Goal: Task Accomplishment & Management: Manage account settings

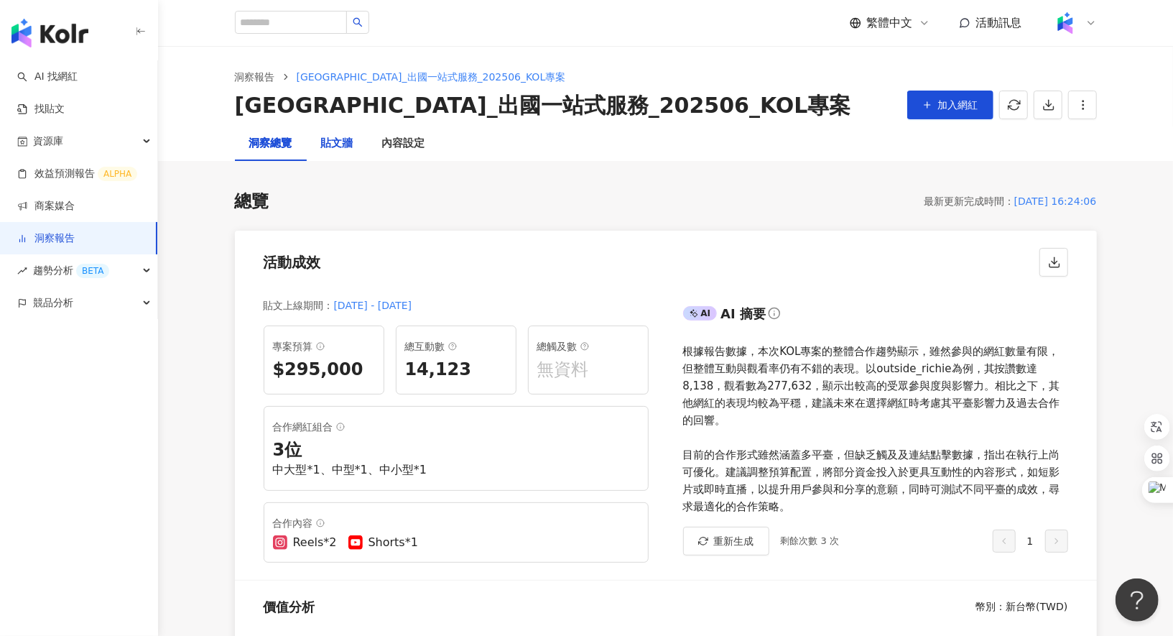
click at [342, 143] on div "貼文牆" at bounding box center [337, 143] width 32 height 17
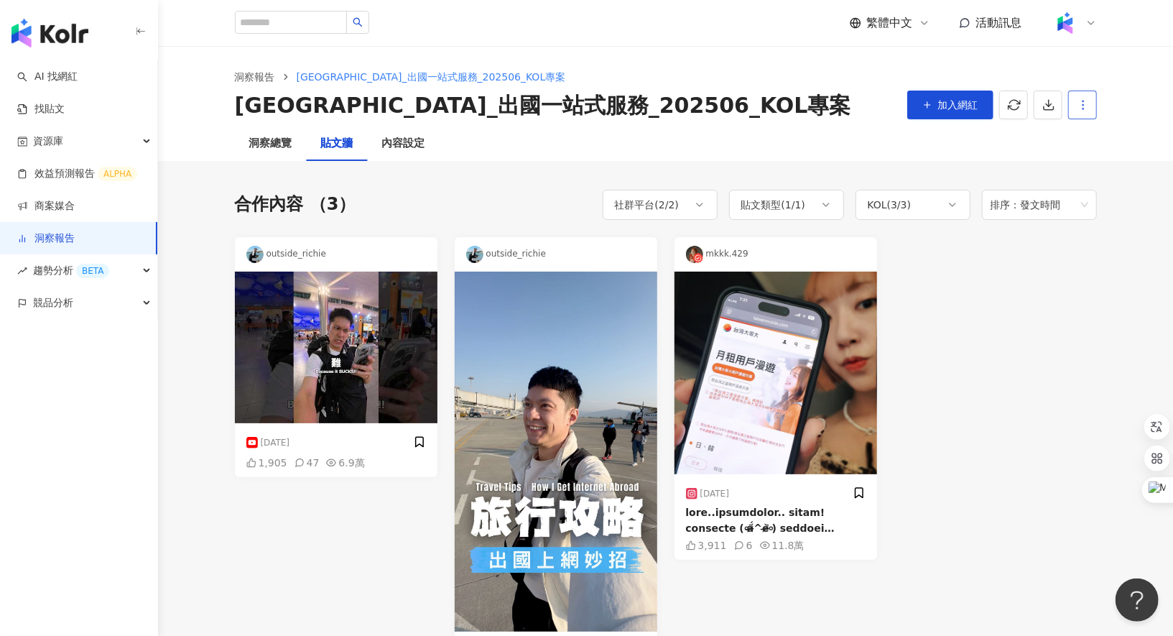
click at [1081, 112] on button "button" at bounding box center [1083, 105] width 29 height 29
click at [1091, 137] on div "設定報告" at bounding box center [1108, 140] width 56 height 16
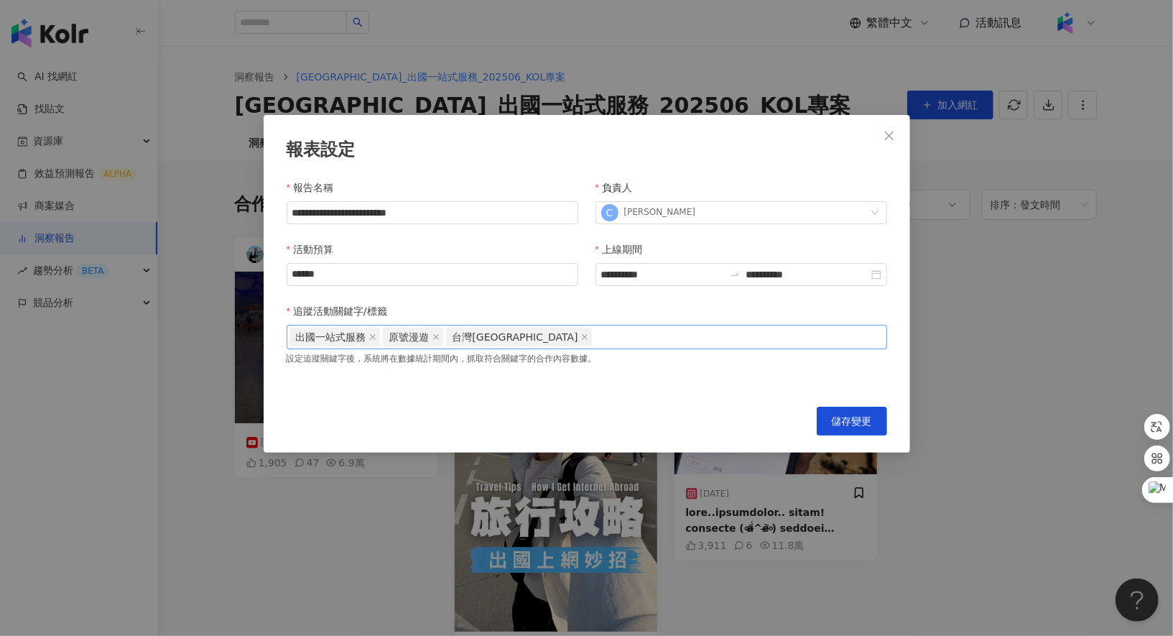
click at [590, 337] on div "出國一站式服務 原號漫遊 [GEOGRAPHIC_DATA]" at bounding box center [587, 337] width 595 height 22
paste input "*******"
type input "*******"
drag, startPoint x: 596, startPoint y: 338, endPoint x: 535, endPoint y: 338, distance: 61.8
click at [535, 338] on div "出國一站式服務 原號漫遊 [GEOGRAPHIC_DATA]" at bounding box center [587, 337] width 595 height 22
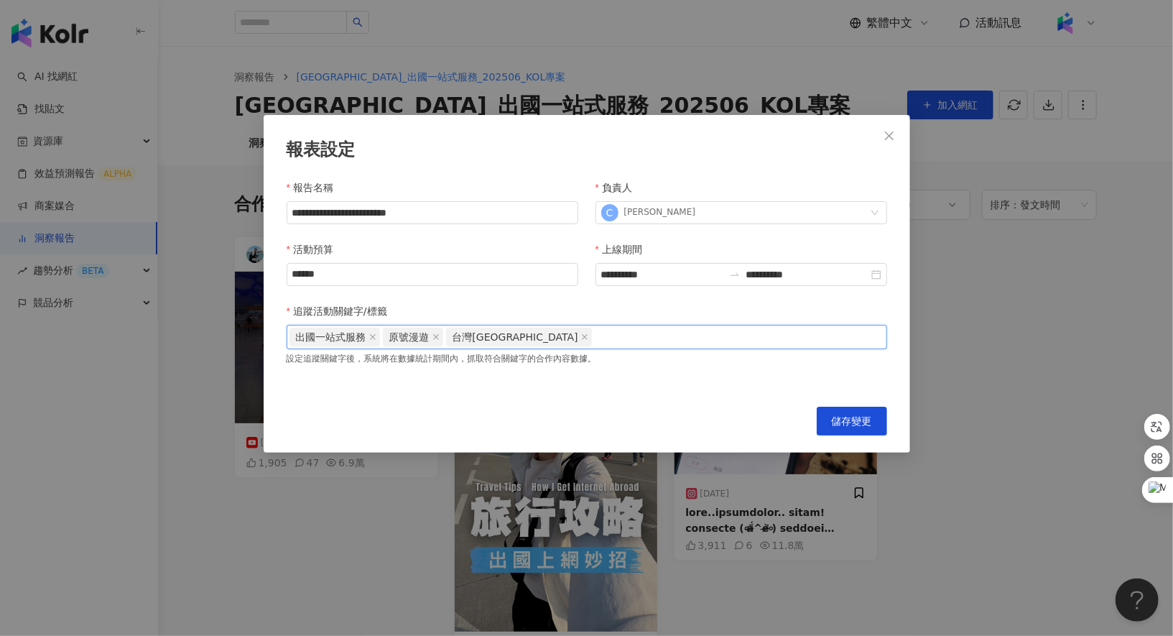
paste input "******"
type input "******"
paste input "***"
type input "***"
click at [844, 418] on span "儲存變更" at bounding box center [852, 420] width 40 height 11
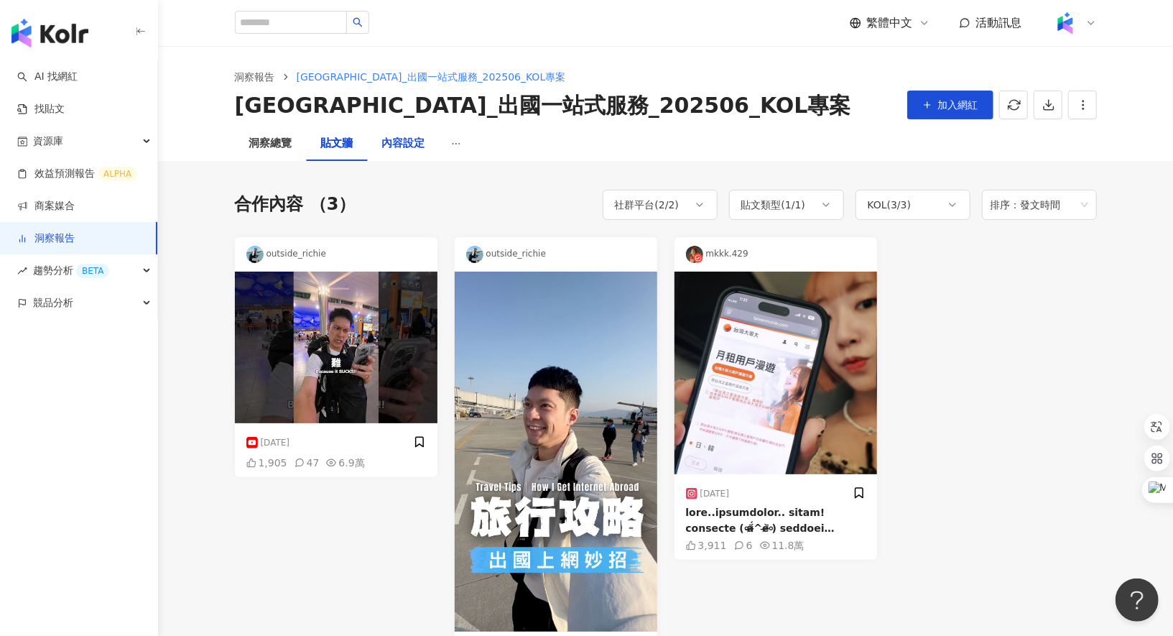
click at [418, 144] on div "內容設定" at bounding box center [403, 143] width 43 height 17
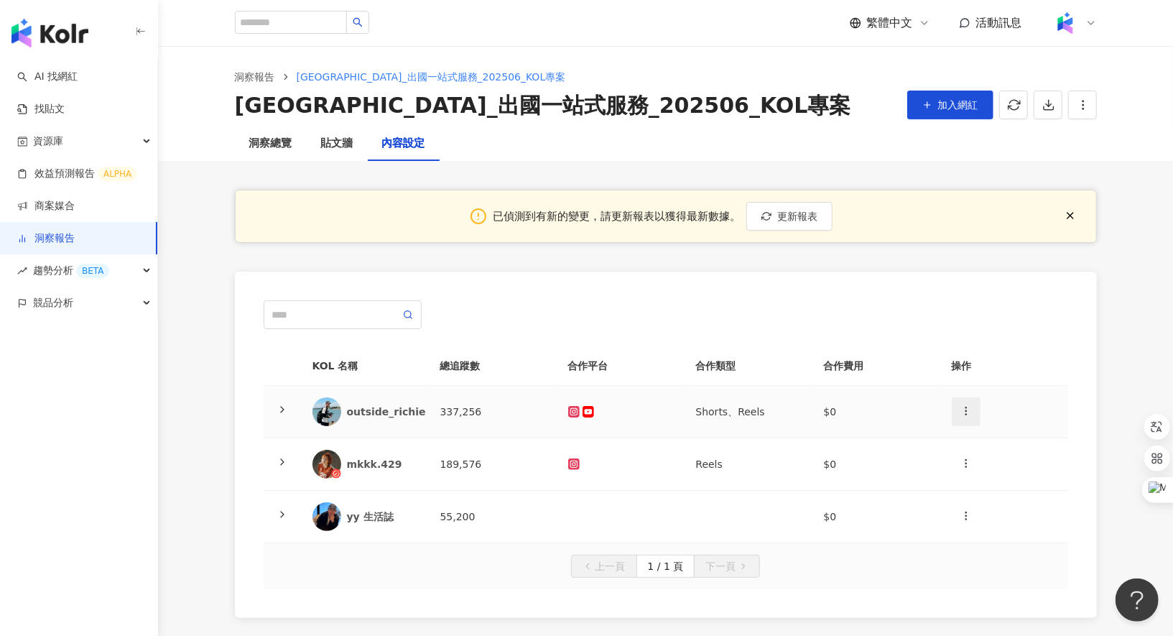
click at [962, 415] on icon "button" at bounding box center [966, 410] width 11 height 11
click at [995, 446] on div "新增內容" at bounding box center [992, 444] width 56 height 16
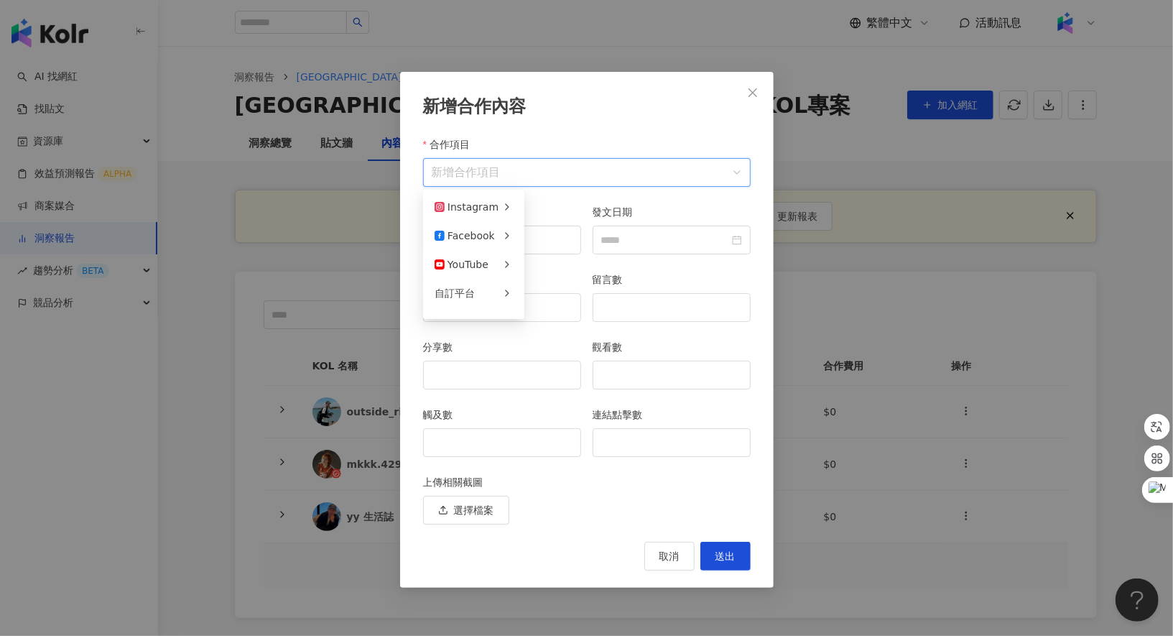
click at [518, 172] on input "合作項目" at bounding box center [587, 172] width 310 height 27
click at [564, 241] on div "限時動態" at bounding box center [576, 236] width 78 height 16
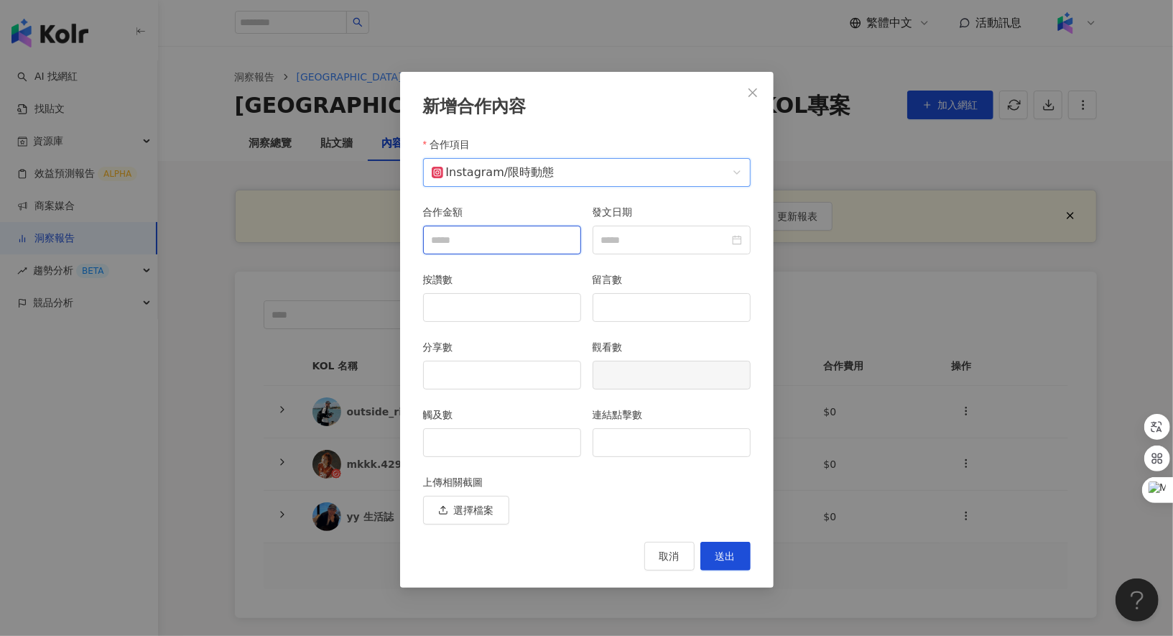
click at [512, 240] on input "合作金額" at bounding box center [502, 239] width 157 height 27
click at [617, 241] on input "發文日期" at bounding box center [665, 240] width 128 height 16
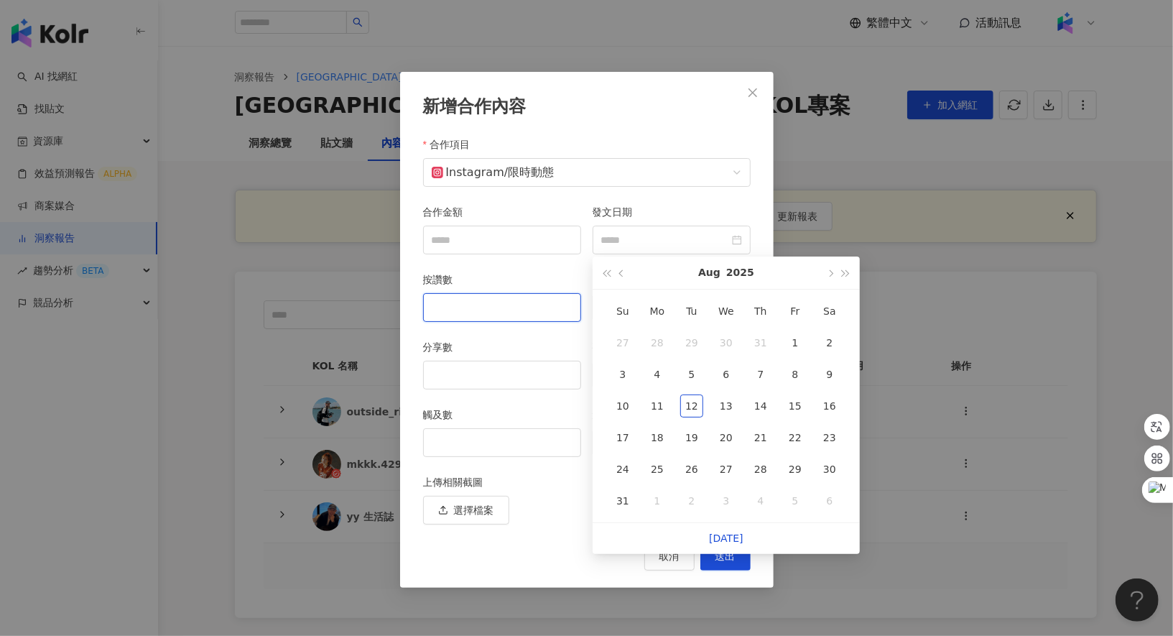
click at [471, 305] on input "按讚數" at bounding box center [502, 307] width 157 height 27
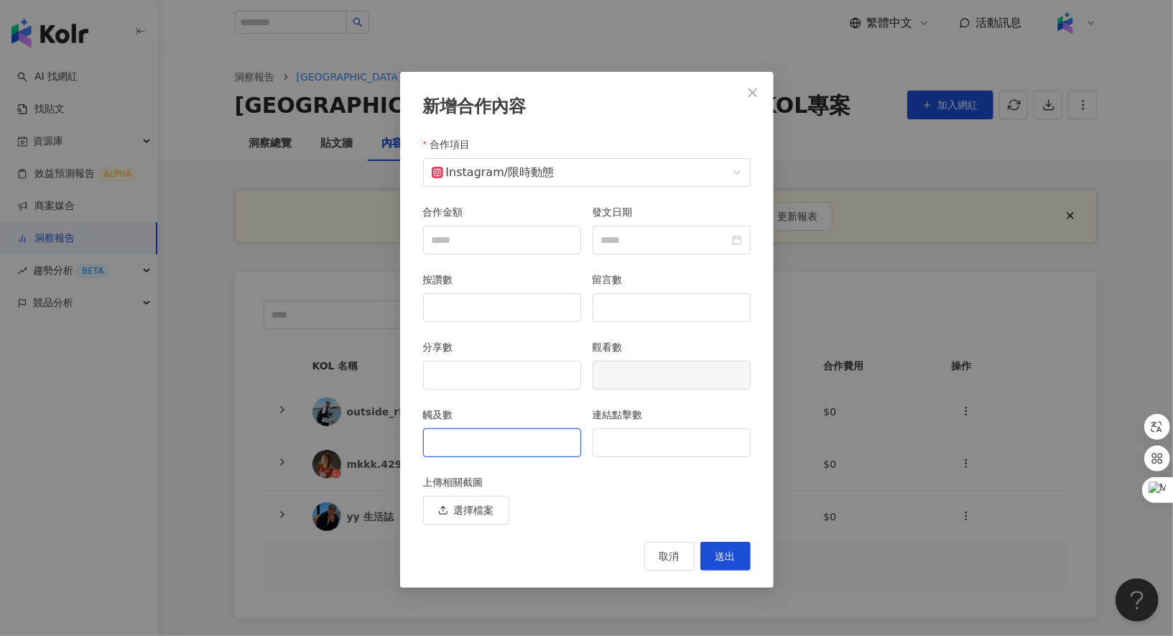
click at [484, 433] on input "觸及數" at bounding box center [502, 442] width 157 height 27
click at [612, 439] on input "連結點擊數" at bounding box center [672, 442] width 157 height 27
click at [753, 87] on icon "close" at bounding box center [752, 92] width 11 height 11
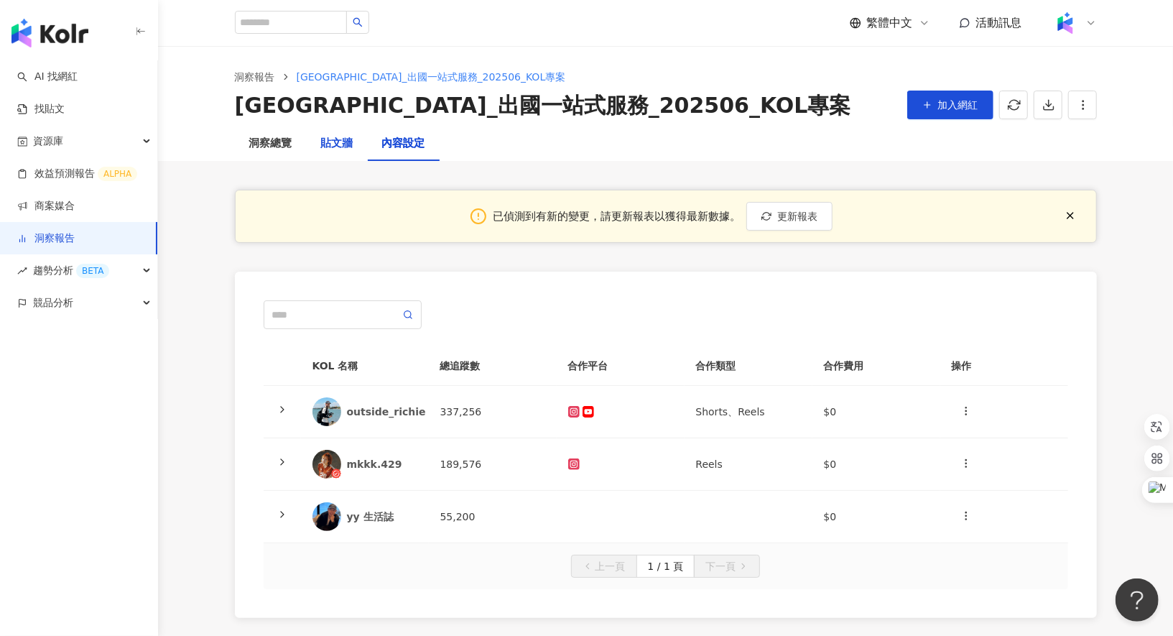
click at [334, 149] on div "貼文牆" at bounding box center [337, 143] width 32 height 17
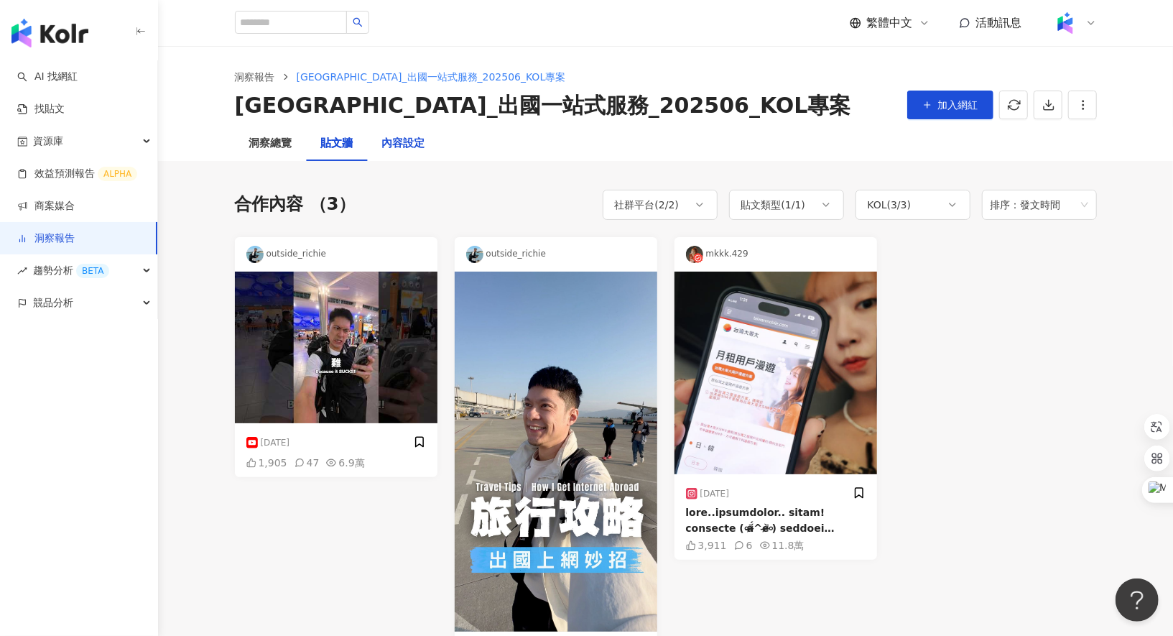
click at [397, 139] on div "內容設定" at bounding box center [403, 143] width 43 height 17
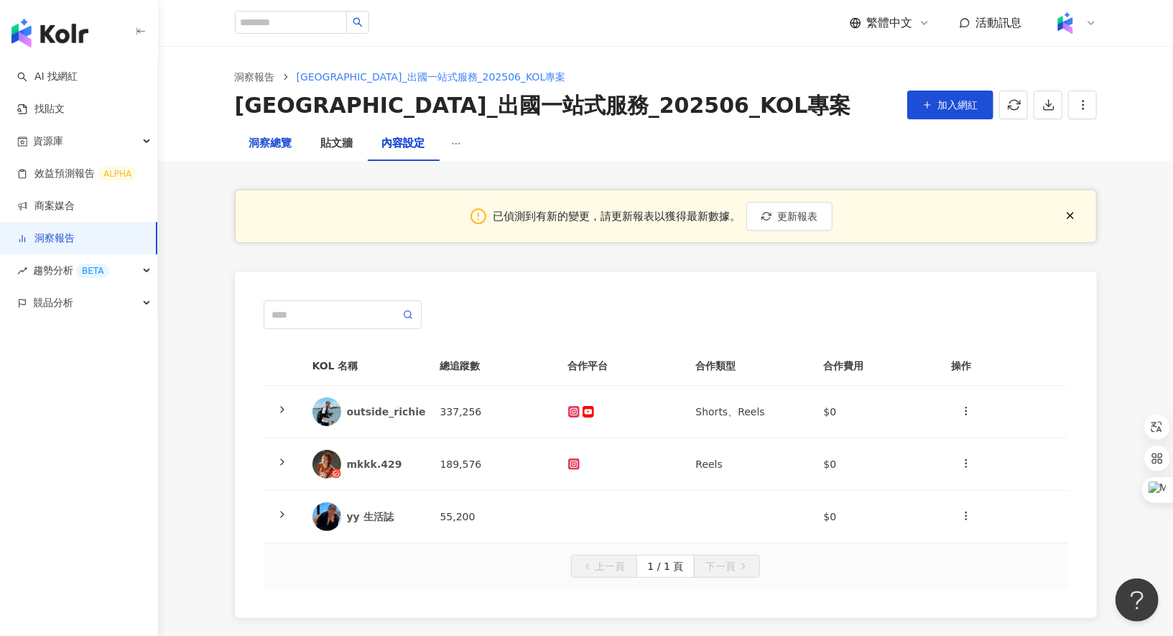
click at [282, 143] on div "洞察總覽" at bounding box center [270, 143] width 43 height 17
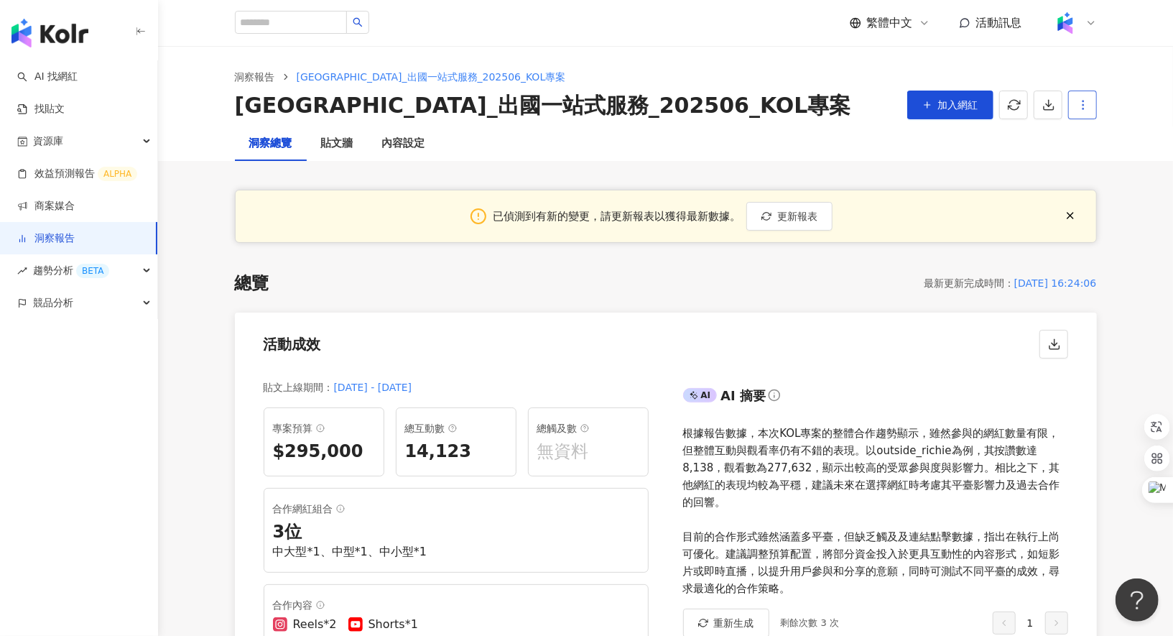
click at [1083, 110] on icon "button" at bounding box center [1083, 104] width 13 height 13
click at [1052, 108] on icon "button" at bounding box center [1049, 104] width 13 height 13
click at [346, 144] on div "貼文牆" at bounding box center [337, 143] width 32 height 17
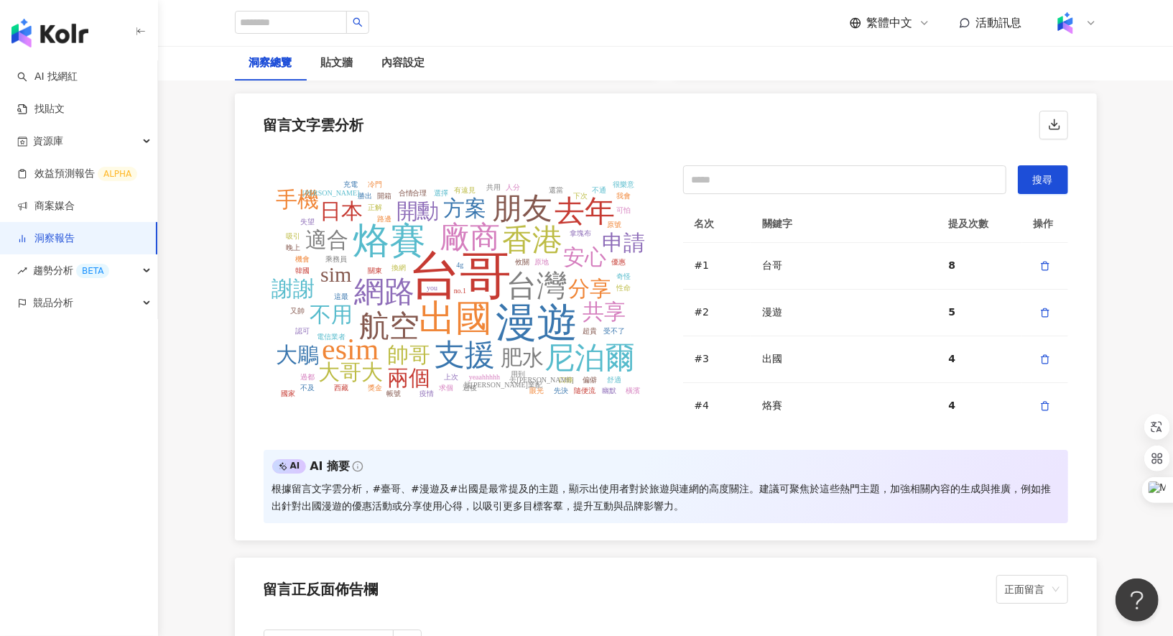
scroll to position [2994, 0]
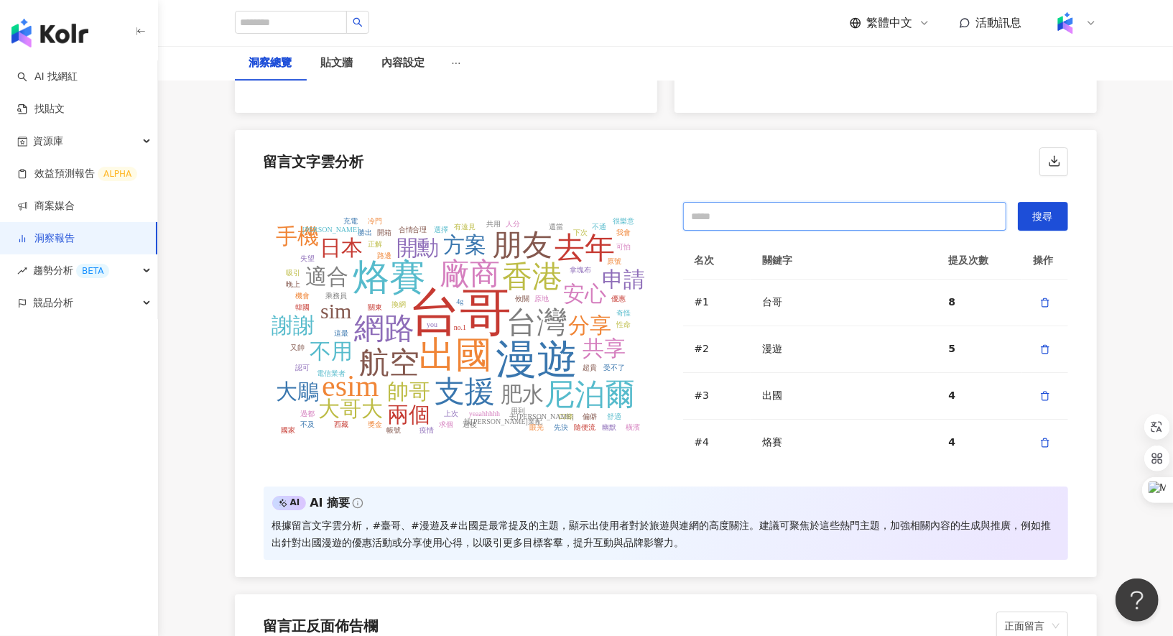
click at [772, 202] on input "text" at bounding box center [844, 216] width 323 height 29
click at [721, 185] on div "台哥 漫遊 出國 烙賽 航空 香港 台灣 廠商 網路 去年 支援 esim 尼泊爾 朋友 帥哥 肥水 安心 開勳 日本 方案 分享 不用 sim 大哥大 適合…" at bounding box center [666, 336] width 862 height 302
click at [1047, 298] on icon "button" at bounding box center [1046, 303] width 10 height 10
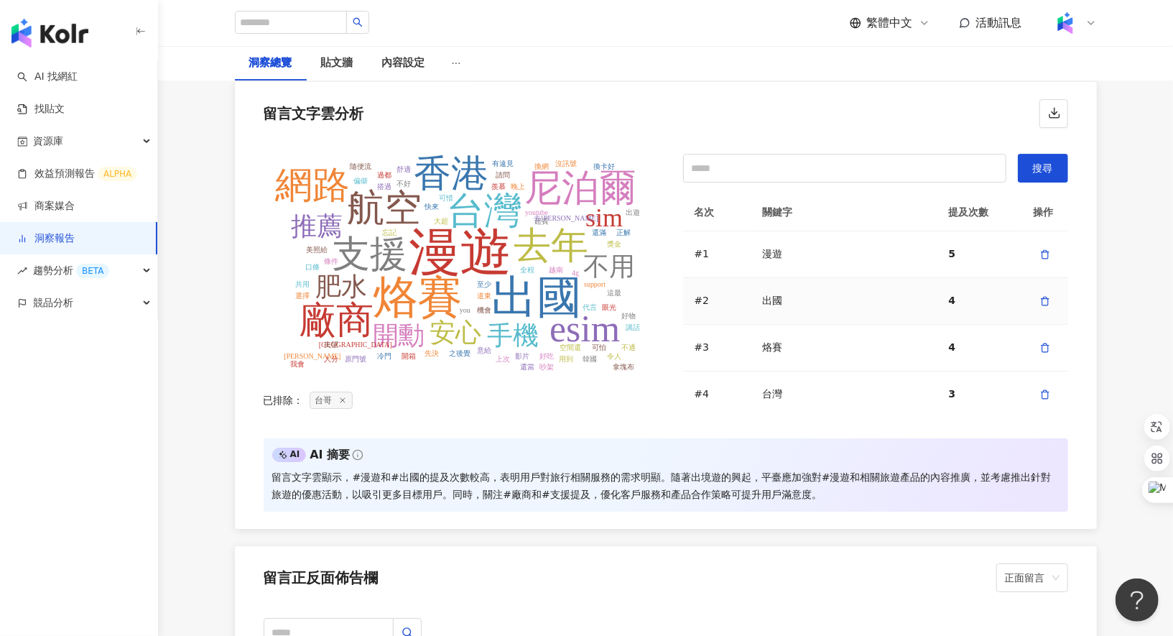
scroll to position [3041, 0]
click at [345, 397] on icon at bounding box center [342, 401] width 9 height 9
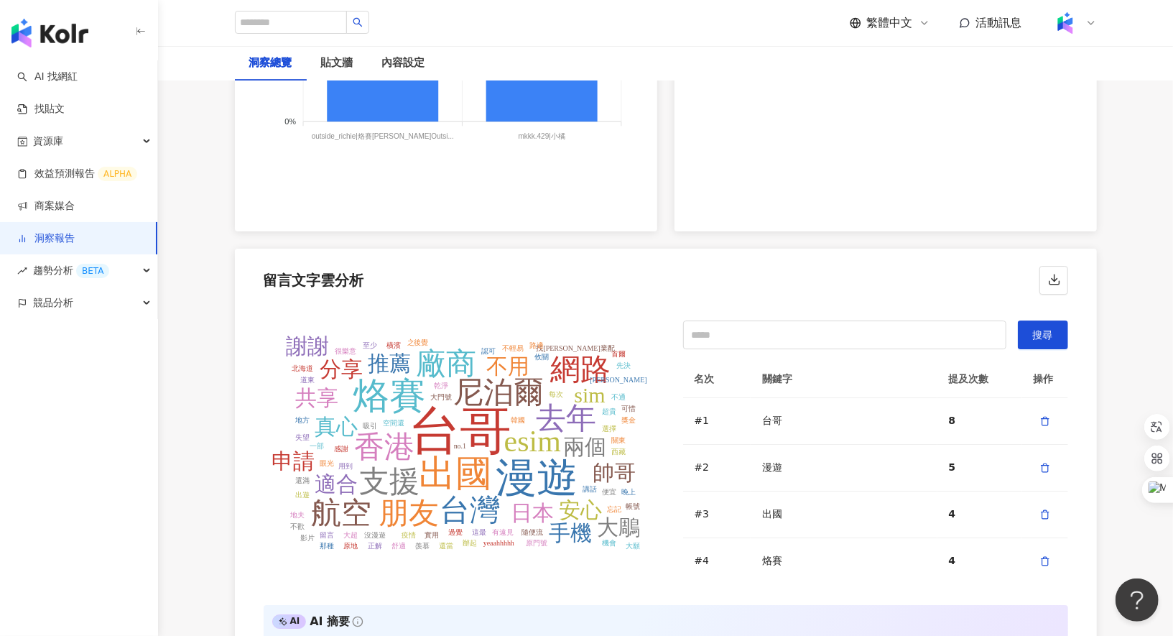
scroll to position [2872, 0]
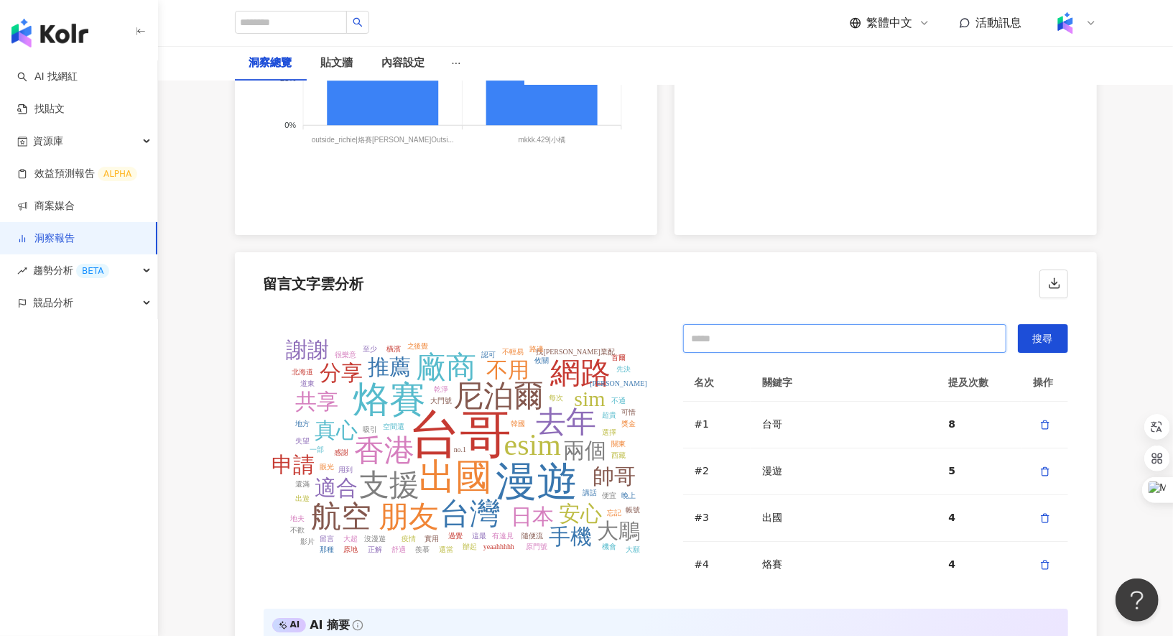
click at [746, 324] on input "text" at bounding box center [844, 338] width 323 height 29
click at [872, 330] on input "**" at bounding box center [844, 338] width 323 height 29
type input "*"
type input "**"
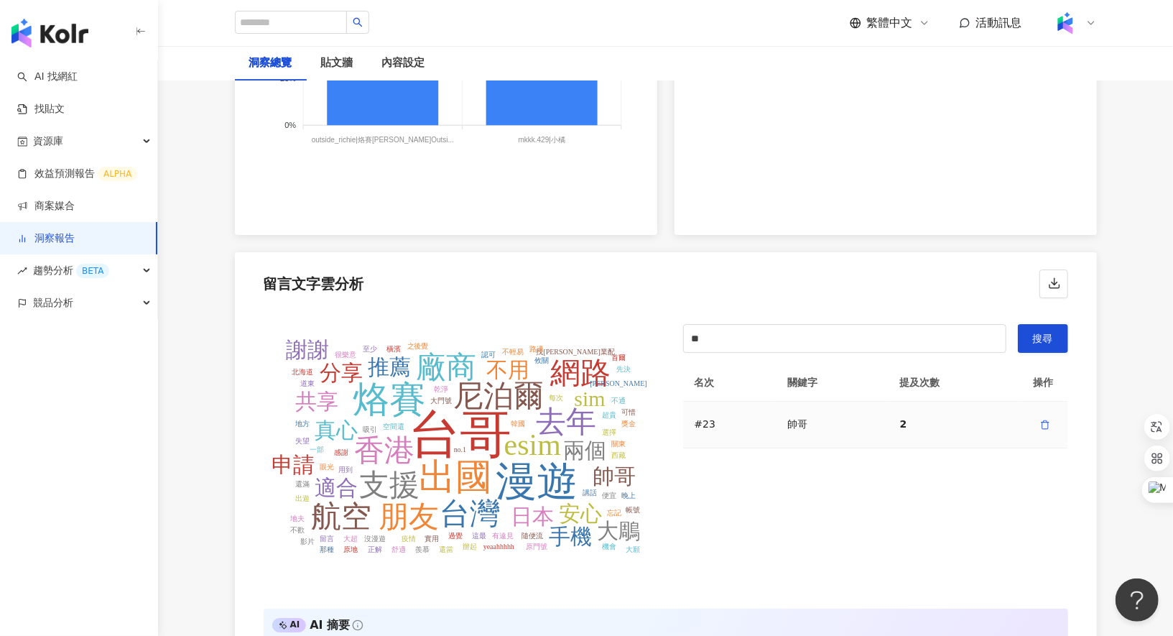
click at [1045, 420] on icon "button" at bounding box center [1046, 425] width 10 height 10
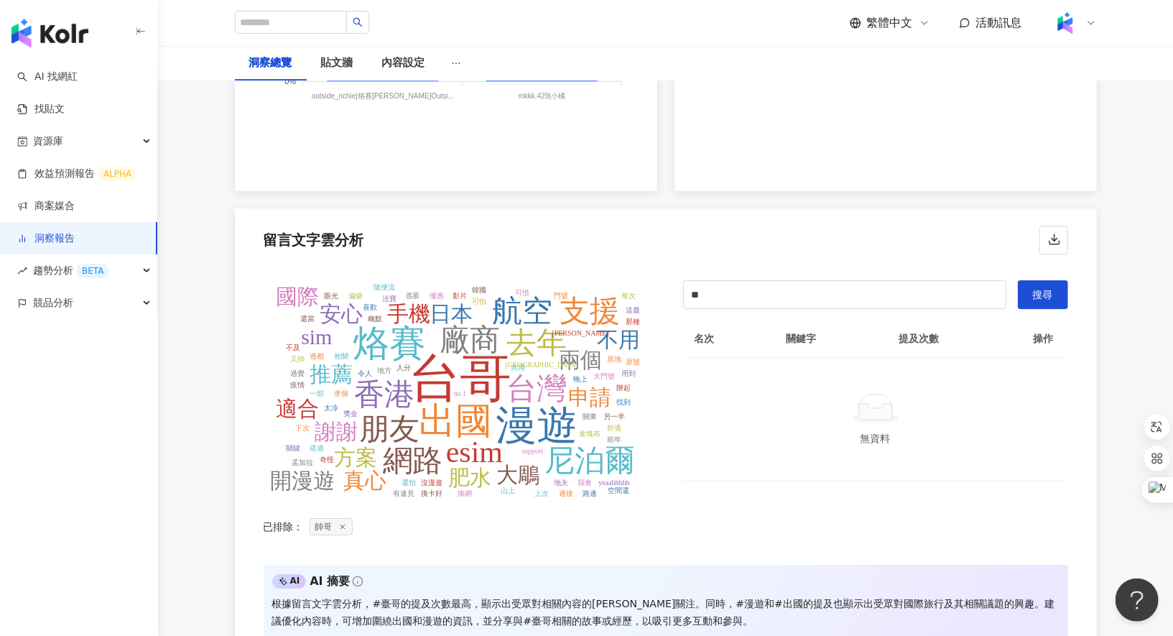
scroll to position [2925, 0]
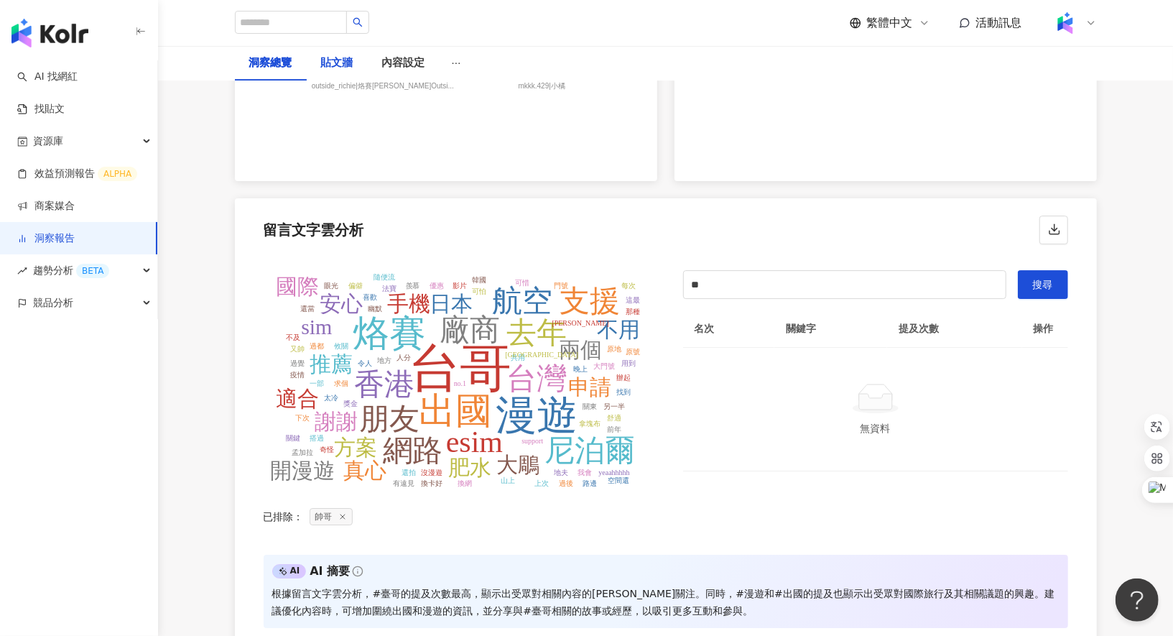
click at [336, 59] on div "貼文牆" at bounding box center [337, 63] width 32 height 17
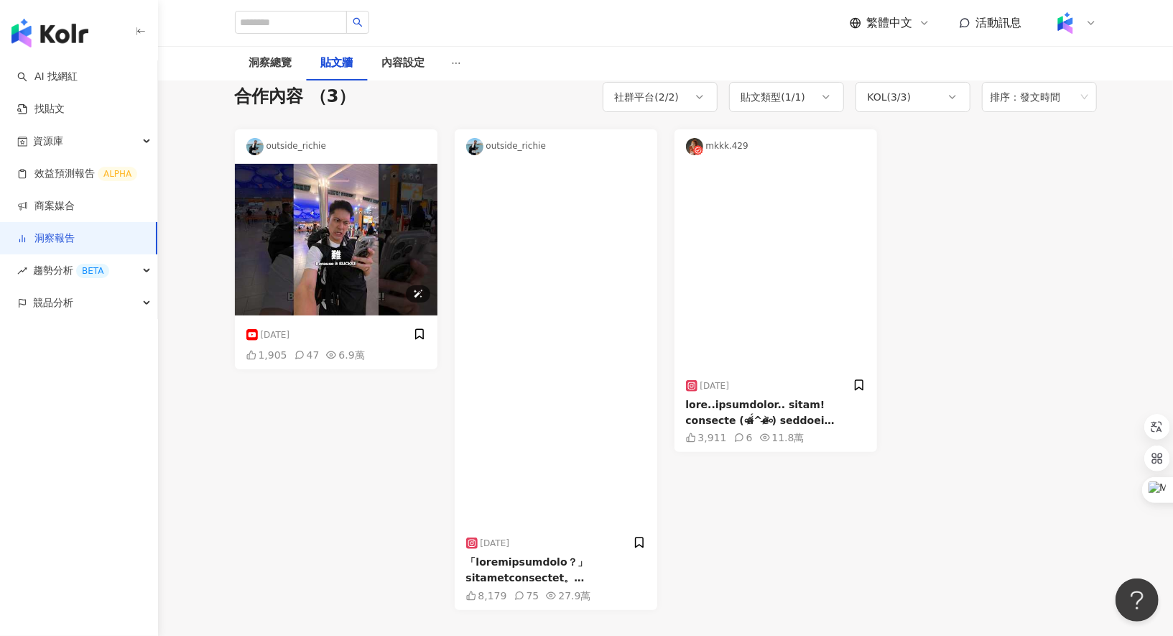
scroll to position [113, 0]
